Goal: Find contact information: Find contact information

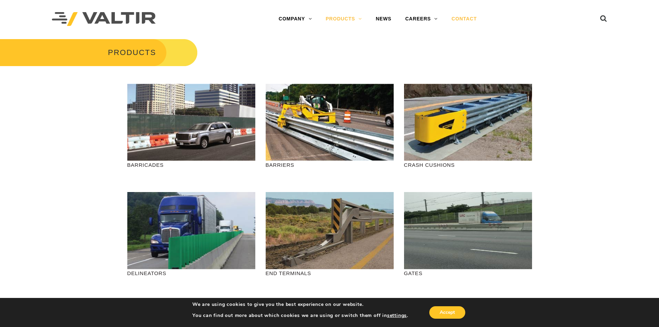
click at [469, 19] on link "CONTACT" at bounding box center [463, 19] width 39 height 14
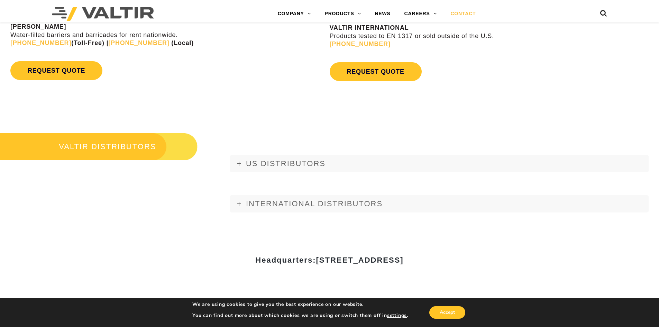
scroll to position [761, 0]
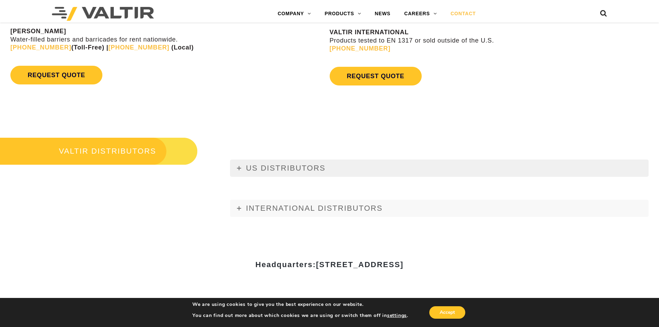
click at [313, 167] on span "US DISTRIBUTORS" at bounding box center [286, 168] width 80 height 9
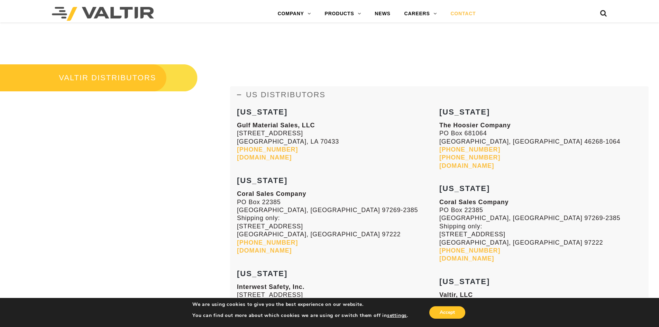
scroll to position [830, 0]
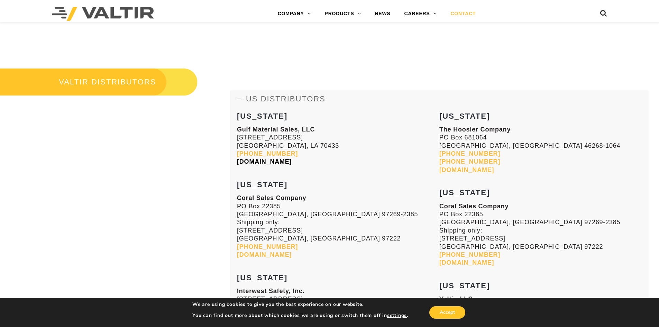
drag, startPoint x: 319, startPoint y: 158, endPoint x: 238, endPoint y: 158, distance: 80.6
click at [238, 158] on p "Gulf Material Sales, LLC [STREET_ADDRESS][PERSON_NAME] [PHONE_NUMBER] [DOMAIN_N…" at bounding box center [338, 146] width 202 height 40
copy link "[DOMAIN_NAME]"
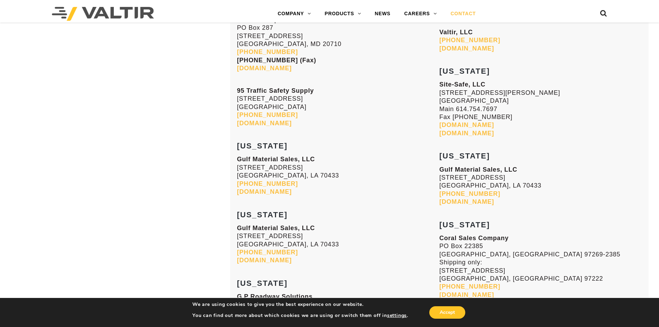
scroll to position [1625, 0]
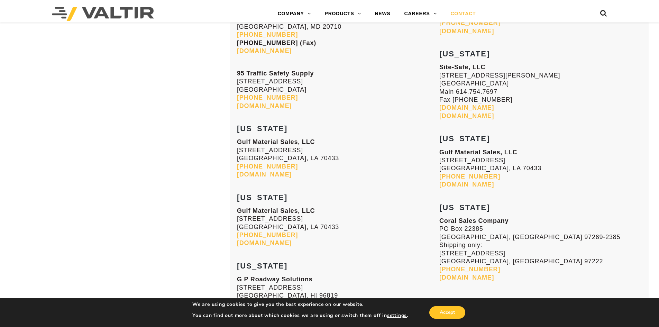
drag, startPoint x: 311, startPoint y: 175, endPoint x: 235, endPoint y: 174, distance: 75.4
copy link "[DOMAIN_NAME]"
click at [281, 174] on link "[DOMAIN_NAME]" at bounding box center [264, 174] width 55 height 7
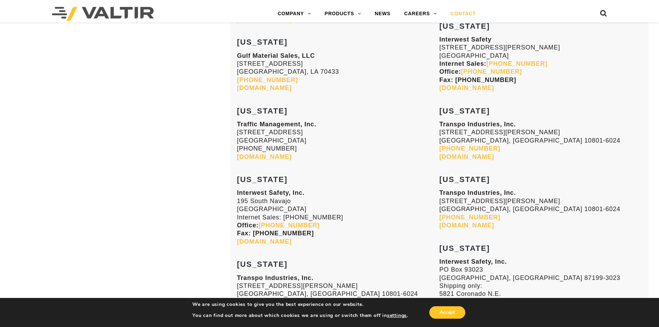
scroll to position [1141, 0]
